Goal: Use online tool/utility

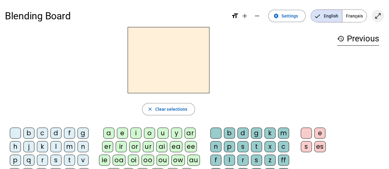
click at [374, 15] on mat-icon "open_in_full" at bounding box center [377, 15] width 7 height 7
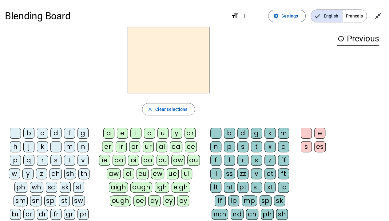
drag, startPoint x: 53, startPoint y: 161, endPoint x: 61, endPoint y: 170, distance: 11.8
click at [53, 161] on div "s" at bounding box center [55, 160] width 11 height 11
click at [136, 136] on div "i" at bounding box center [135, 133] width 11 height 11
click at [232, 148] on div "p" at bounding box center [229, 146] width 11 height 11
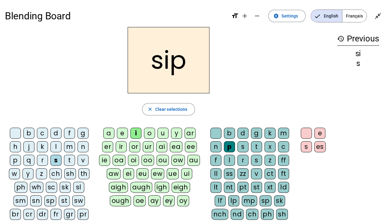
click at [256, 146] on div "t" at bounding box center [256, 146] width 11 height 11
click at [67, 134] on div "f" at bounding box center [69, 133] width 11 height 11
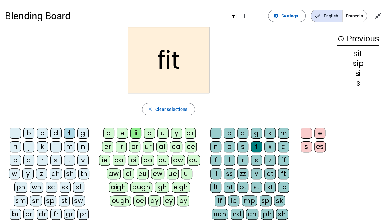
click at [304, 146] on div "s" at bounding box center [306, 146] width 11 height 11
click at [216, 148] on div "n" at bounding box center [215, 146] width 11 height 11
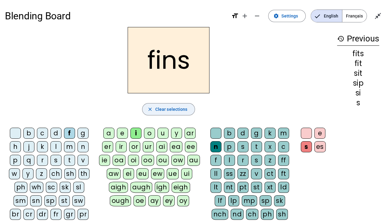
click at [186, 109] on span "Clear selections" at bounding box center [171, 109] width 32 height 7
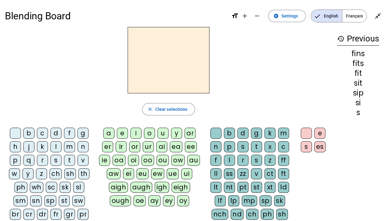
click at [68, 133] on div "f" at bounding box center [69, 133] width 11 height 11
click at [136, 133] on div "i" at bounding box center [135, 133] width 11 height 11
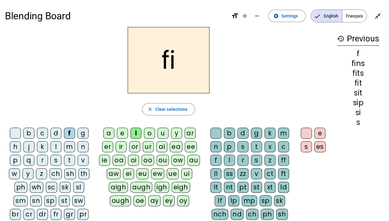
click at [219, 146] on div "n" at bounding box center [215, 146] width 11 height 11
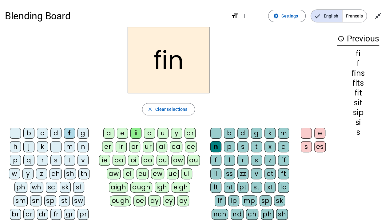
click at [70, 162] on div "t" at bounding box center [69, 160] width 11 height 11
click at [229, 148] on div "p" at bounding box center [229, 146] width 11 height 11
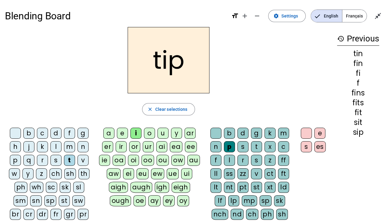
click at [83, 147] on div "n" at bounding box center [82, 146] width 11 height 11
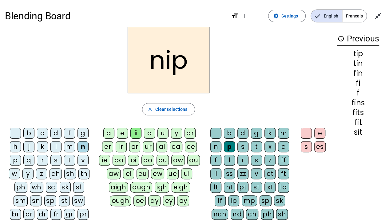
click at [30, 169] on div "sn" at bounding box center [36, 200] width 12 height 11
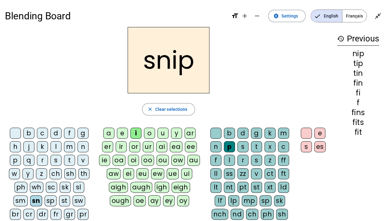
click at [65, 169] on div "sk" at bounding box center [65, 187] width 11 height 11
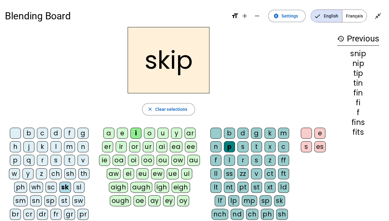
click at [283, 132] on div "m" at bounding box center [283, 133] width 11 height 11
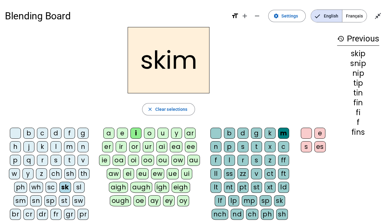
click at [252, 144] on div "t" at bounding box center [256, 146] width 11 height 11
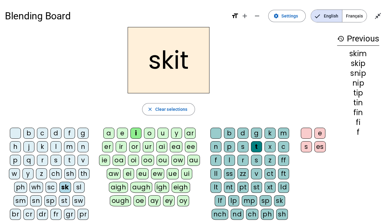
click at [243, 133] on div "d" at bounding box center [242, 133] width 11 height 11
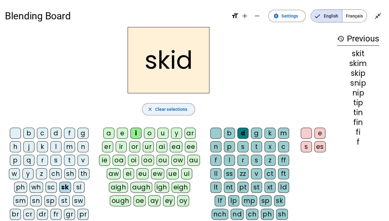
click at [173, 112] on span "Clear selections" at bounding box center [171, 109] width 32 height 7
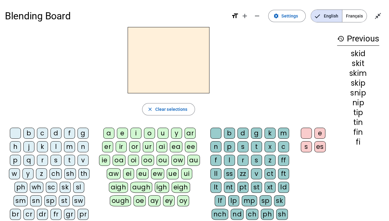
click at [41, 146] on div "k" at bounding box center [42, 146] width 11 height 11
click at [136, 133] on div "i" at bounding box center [135, 133] width 11 height 11
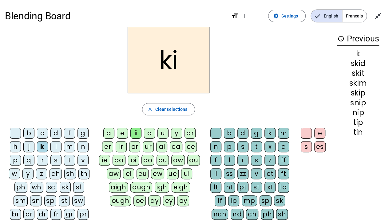
click at [240, 133] on div "d" at bounding box center [242, 133] width 11 height 11
